Goal: Check status: Check status

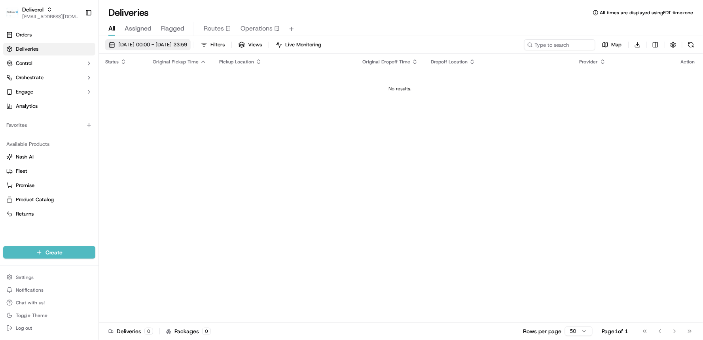
click at [147, 46] on span "[DATE] 00:00 - [DATE] 23:59" at bounding box center [152, 44] width 69 height 7
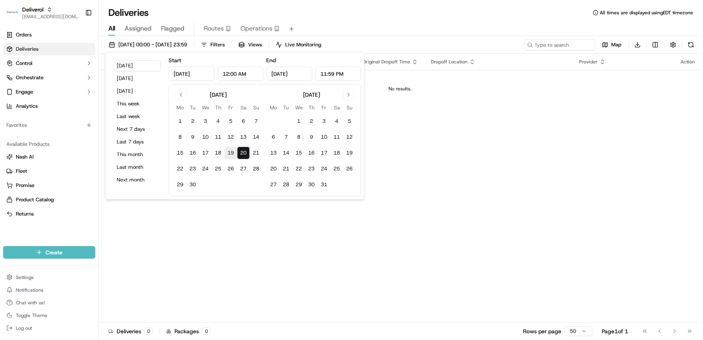
click at [232, 156] on button "19" at bounding box center [231, 152] width 13 height 13
type input "[DATE]"
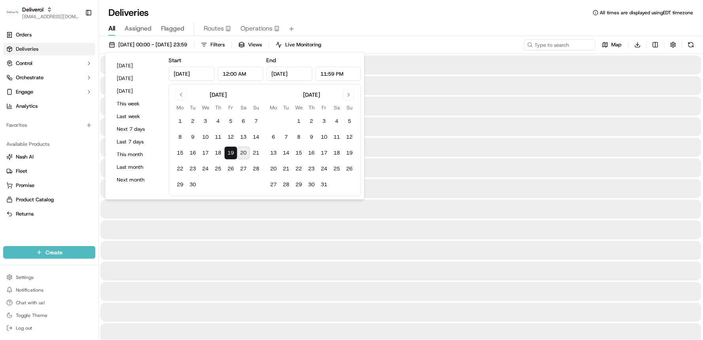
click at [232, 156] on button "19" at bounding box center [231, 152] width 13 height 13
click at [467, 196] on div at bounding box center [401, 188] width 601 height 19
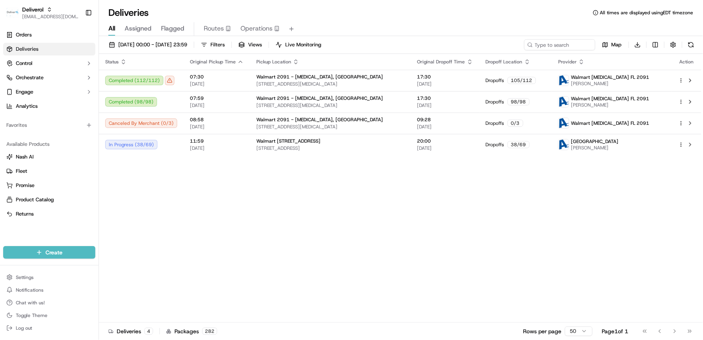
drag, startPoint x: 467, startPoint y: 196, endPoint x: 239, endPoint y: 210, distance: 228.8
click at [239, 210] on div "Status Original Pickup Time Pickup Location Original Dropoff Time Dropoff Locat…" at bounding box center [400, 188] width 603 height 268
click at [149, 147] on div "In Progress ( 38 / 69 )" at bounding box center [141, 144] width 72 height 9
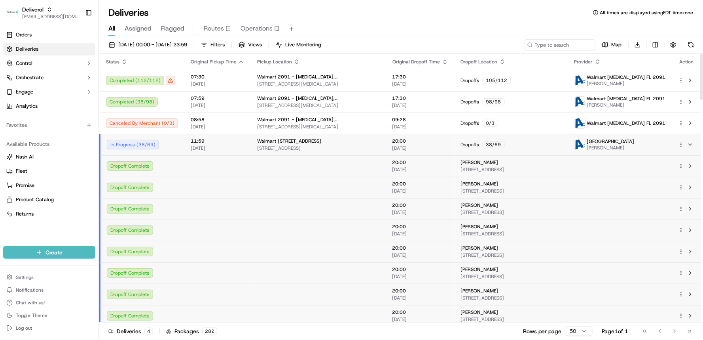
click at [318, 137] on td "Walmart [STREET_ADDRESS][GEOGRAPHIC_DATA][STREET_ADDRESS][GEOGRAPHIC_DATA]" at bounding box center [318, 144] width 135 height 21
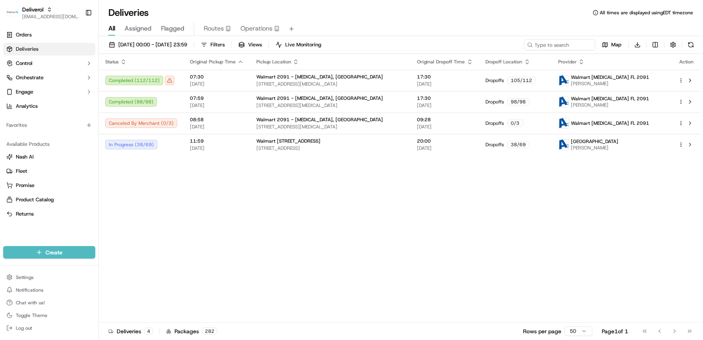
click at [274, 214] on div "Status Original Pickup Time Pickup Location Original Dropoff Time Dropoff Locat…" at bounding box center [400, 188] width 603 height 268
click at [403, 190] on div "Status Original Pickup Time Pickup Location Original Dropoff Time Dropoff Locat…" at bounding box center [400, 188] width 603 height 268
